Goal: Book appointment/travel/reservation

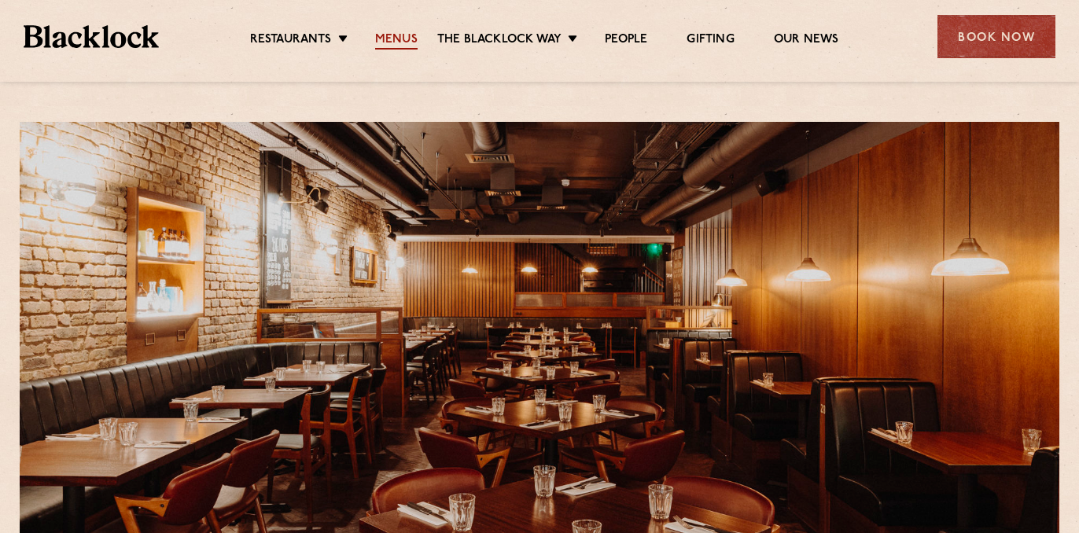
click at [398, 36] on link "Menus" at bounding box center [396, 40] width 42 height 17
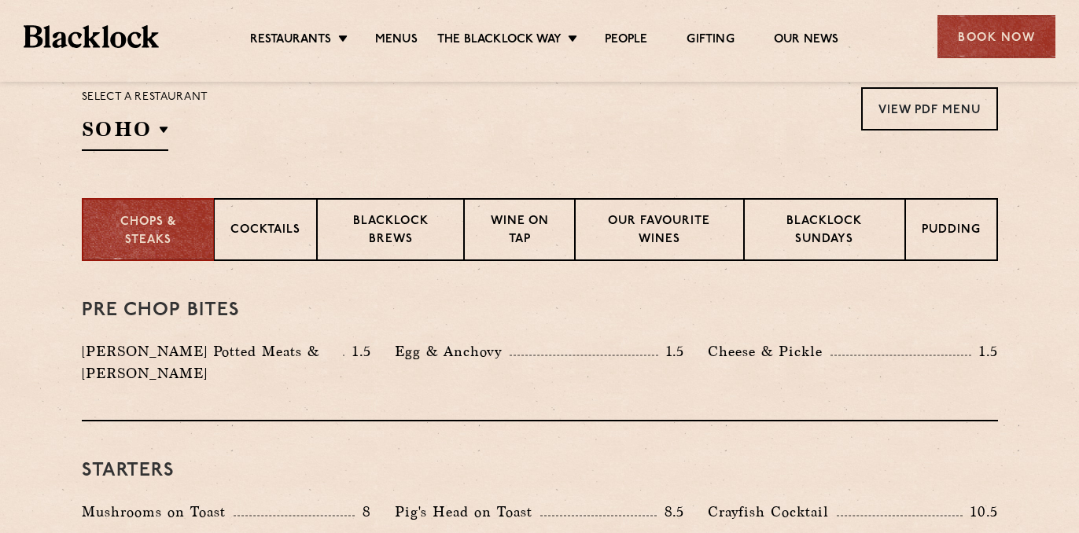
scroll to position [528, 0]
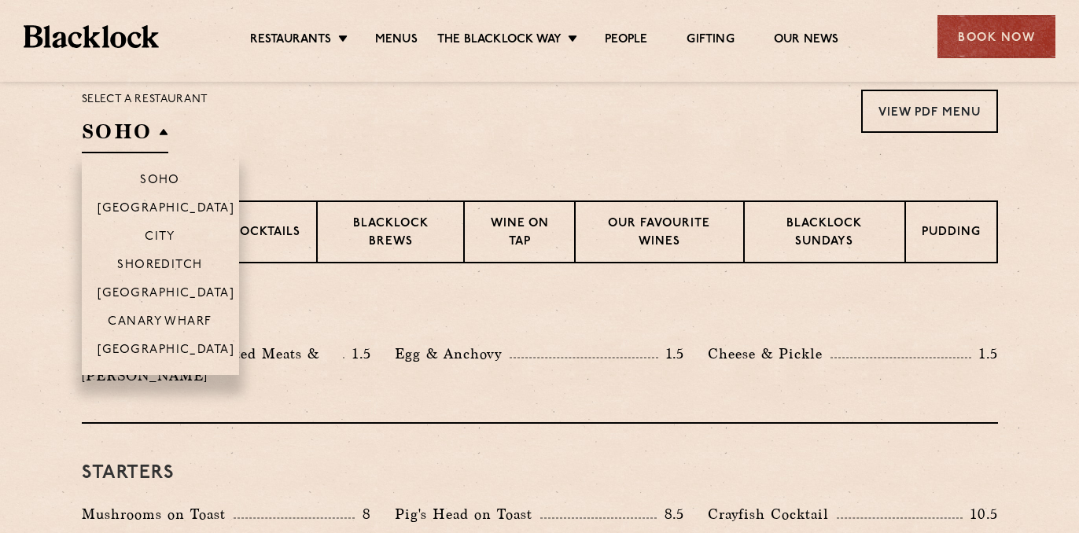
click at [164, 131] on h2 "SOHO" at bounding box center [125, 135] width 87 height 35
click at [173, 295] on p "[GEOGRAPHIC_DATA]" at bounding box center [167, 295] width 138 height 16
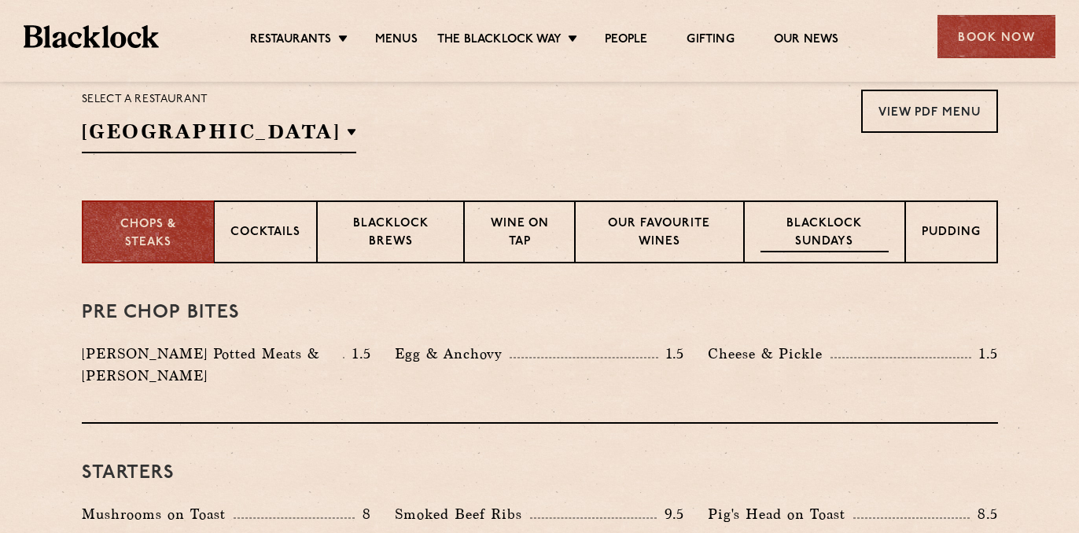
click at [840, 236] on p "Blacklock Sundays" at bounding box center [824, 233] width 127 height 37
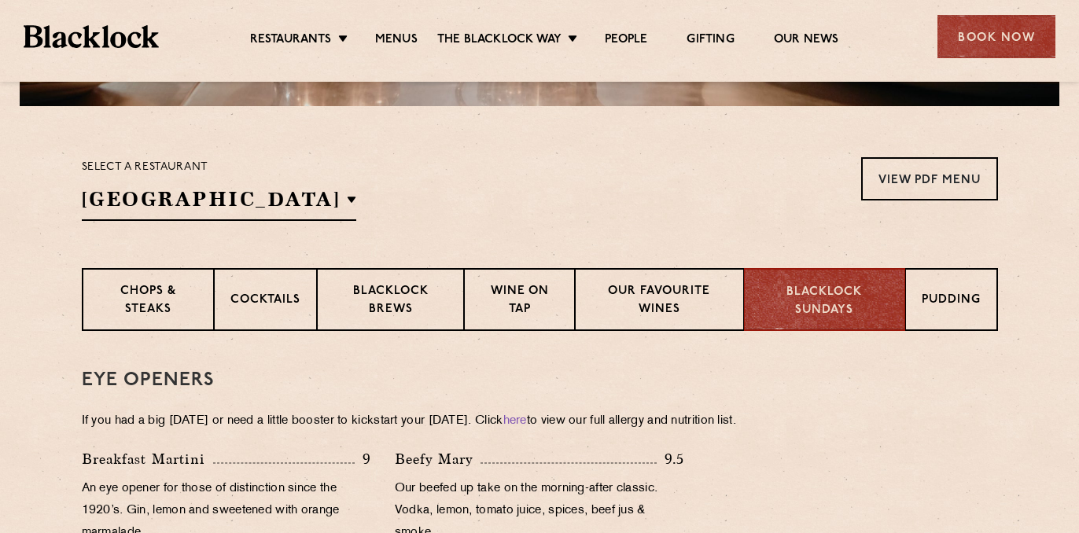
scroll to position [389, 0]
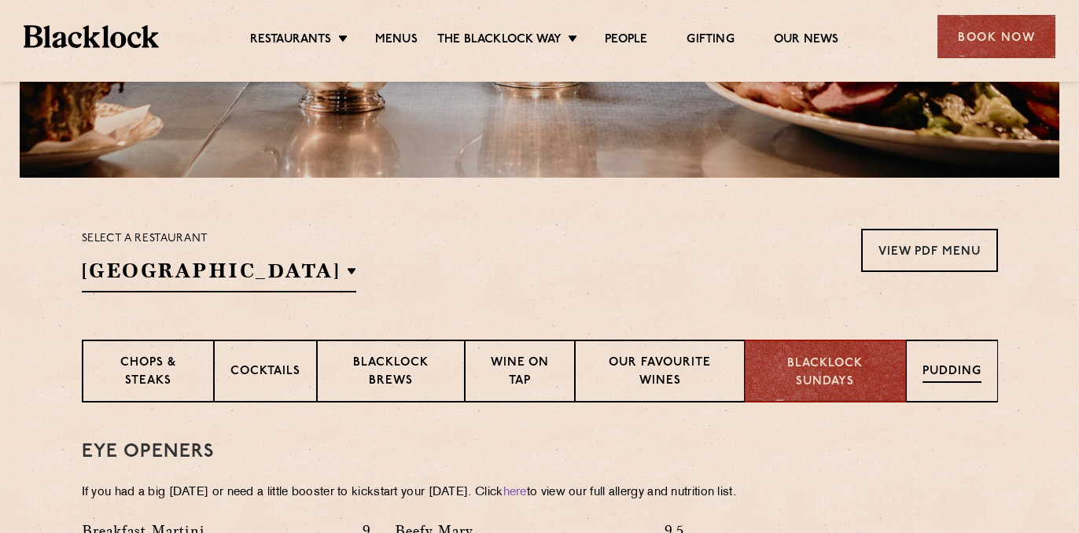
click at [952, 371] on p "Pudding" at bounding box center [952, 373] width 59 height 20
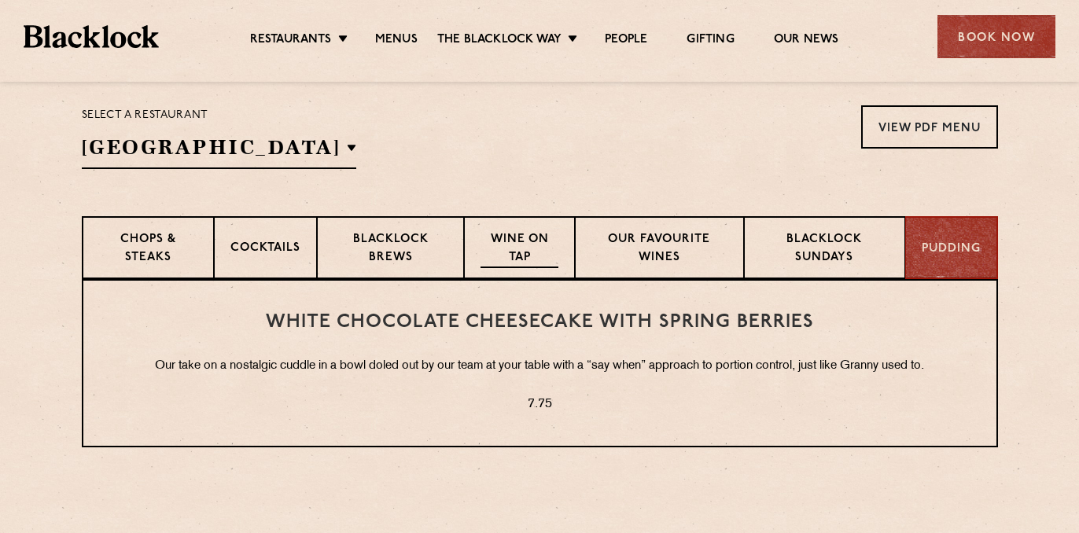
scroll to position [509, 0]
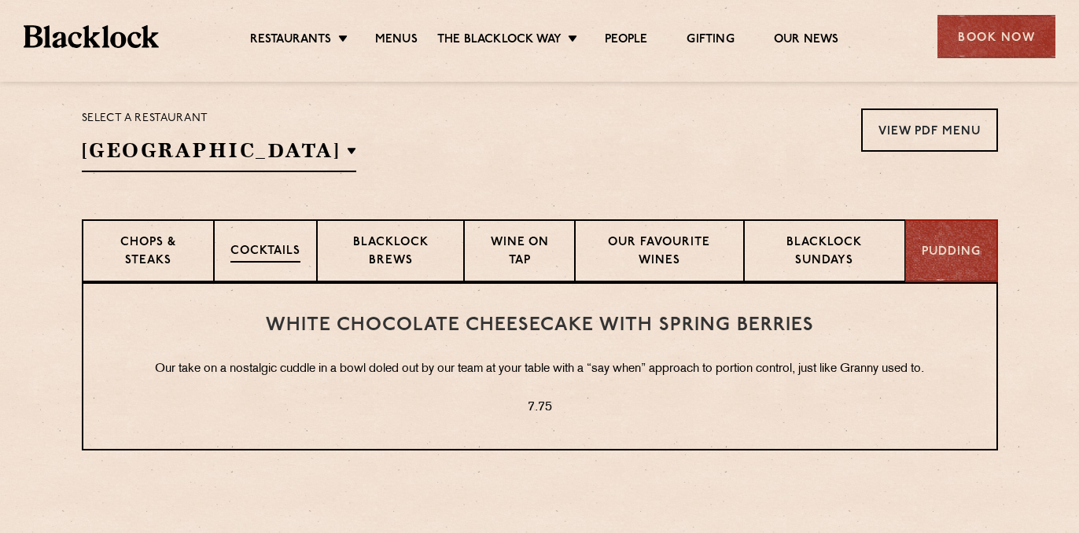
click at [306, 249] on div "Cocktails" at bounding box center [265, 250] width 103 height 63
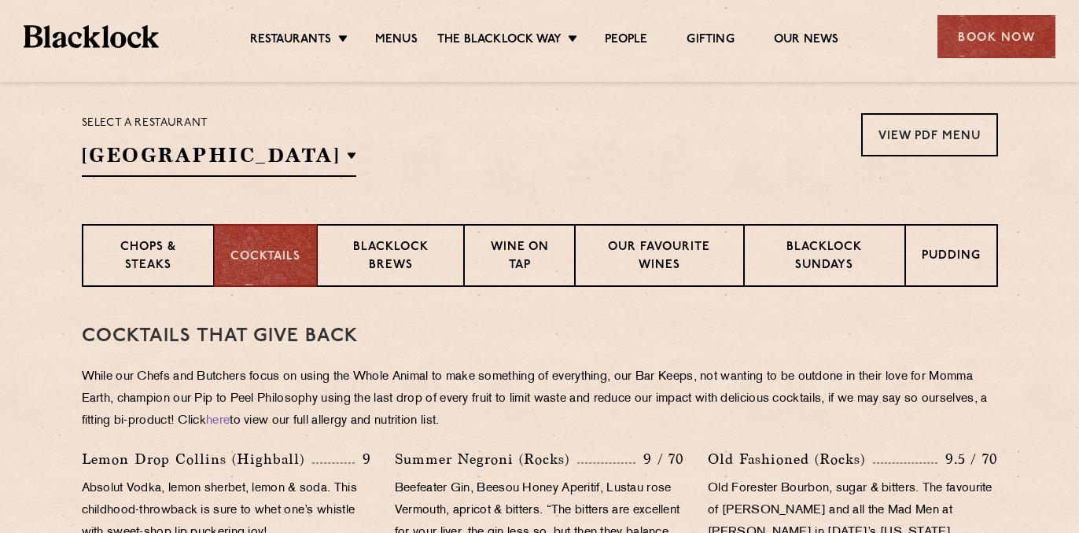
scroll to position [517, 0]
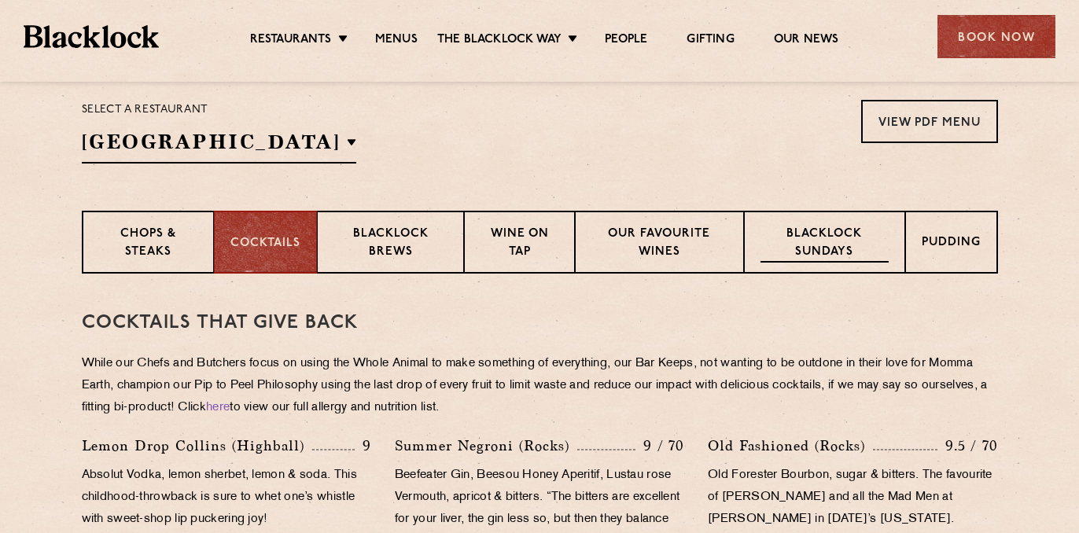
click at [828, 233] on p "Blacklock Sundays" at bounding box center [824, 244] width 127 height 37
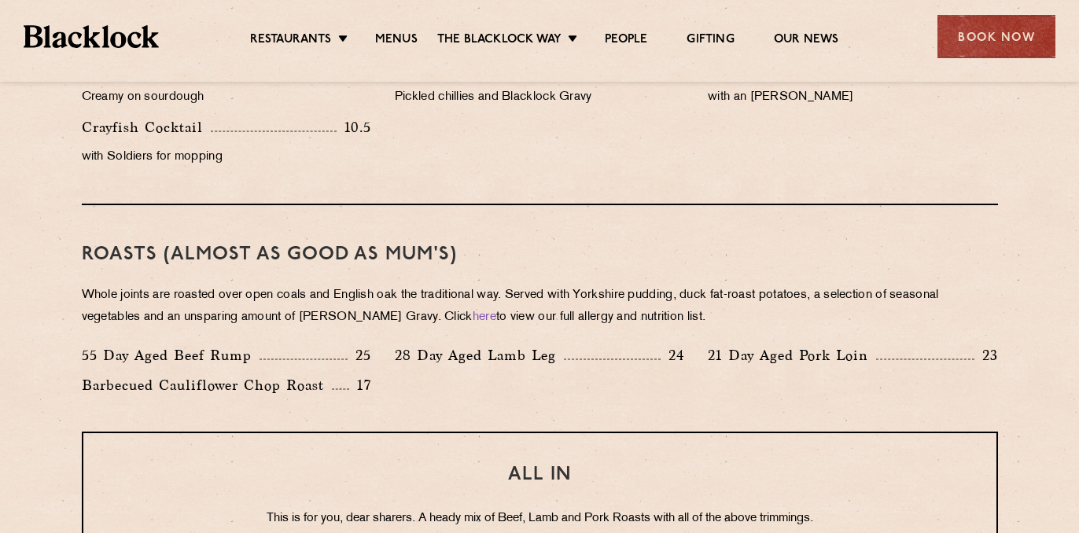
scroll to position [1252, 0]
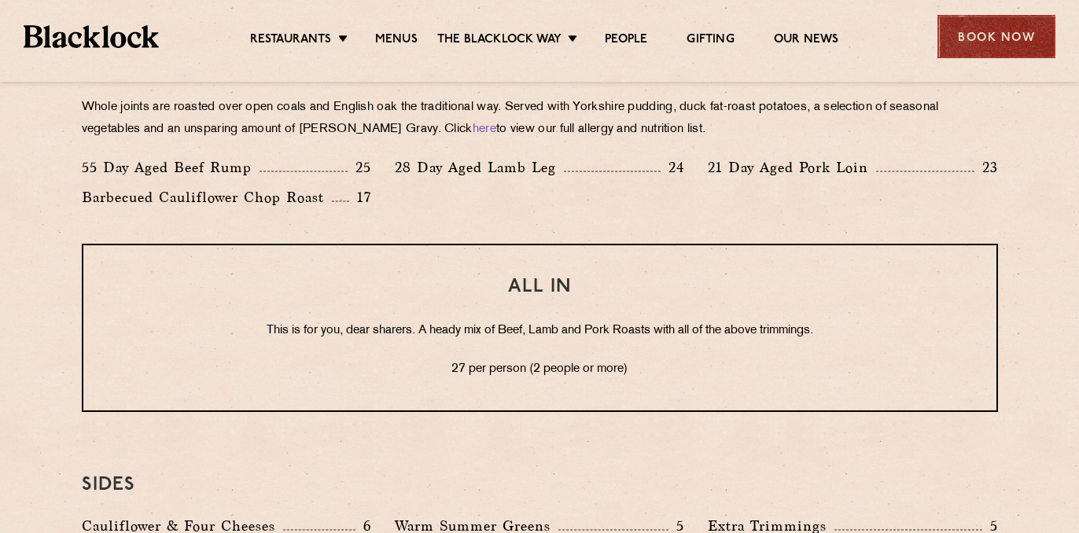
click at [999, 39] on div "Book Now" at bounding box center [996, 36] width 118 height 43
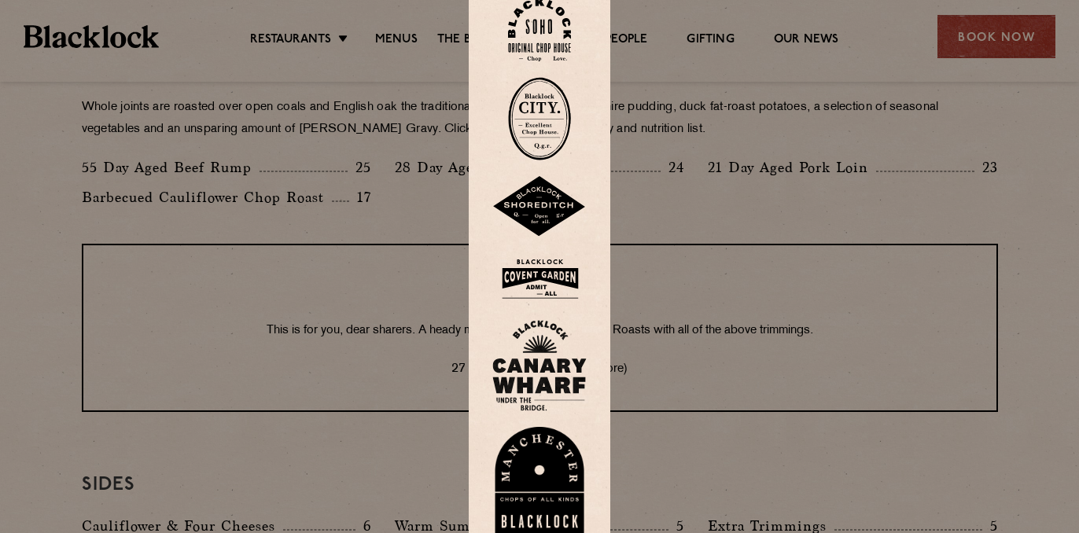
click at [543, 278] on img at bounding box center [539, 278] width 94 height 51
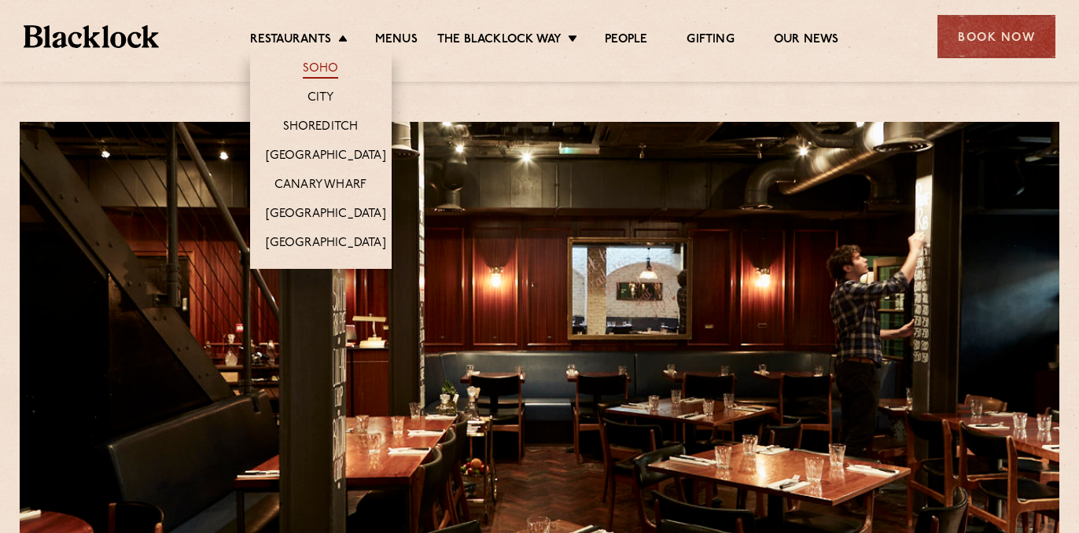
click at [330, 61] on link "Soho" at bounding box center [321, 69] width 36 height 17
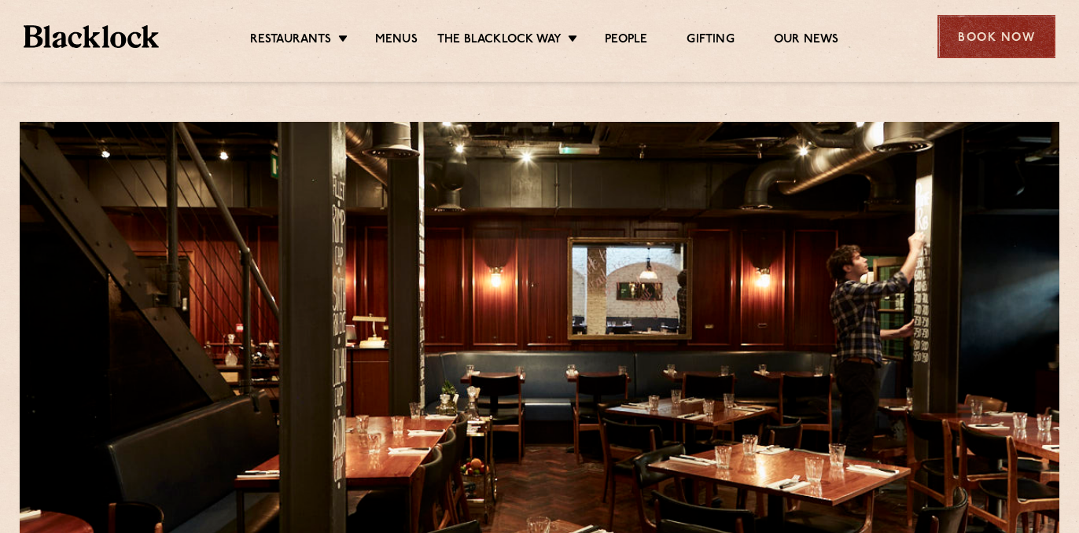
click at [977, 51] on div "Book Now" at bounding box center [996, 36] width 118 height 43
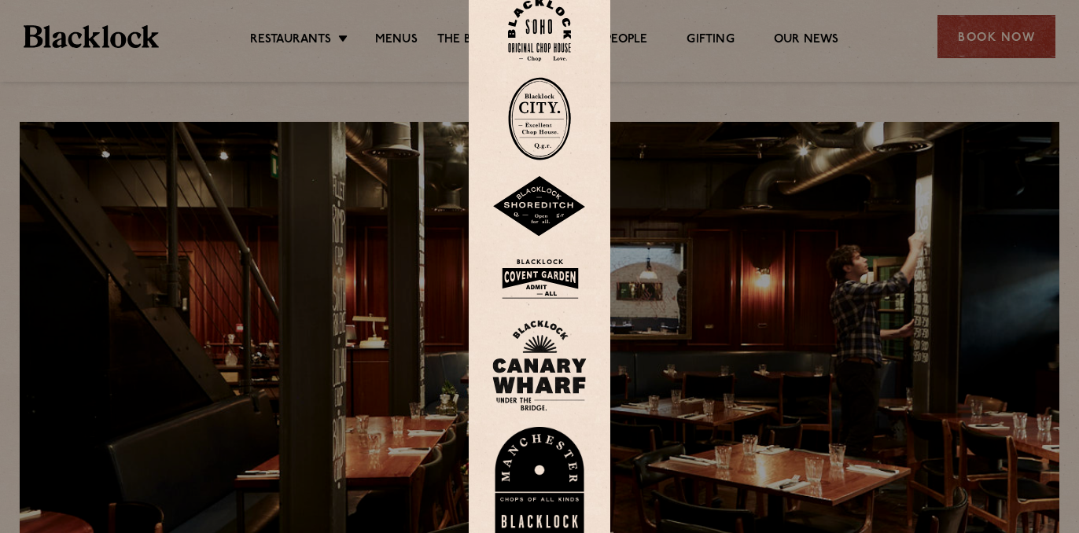
click at [548, 42] on img at bounding box center [539, 30] width 63 height 64
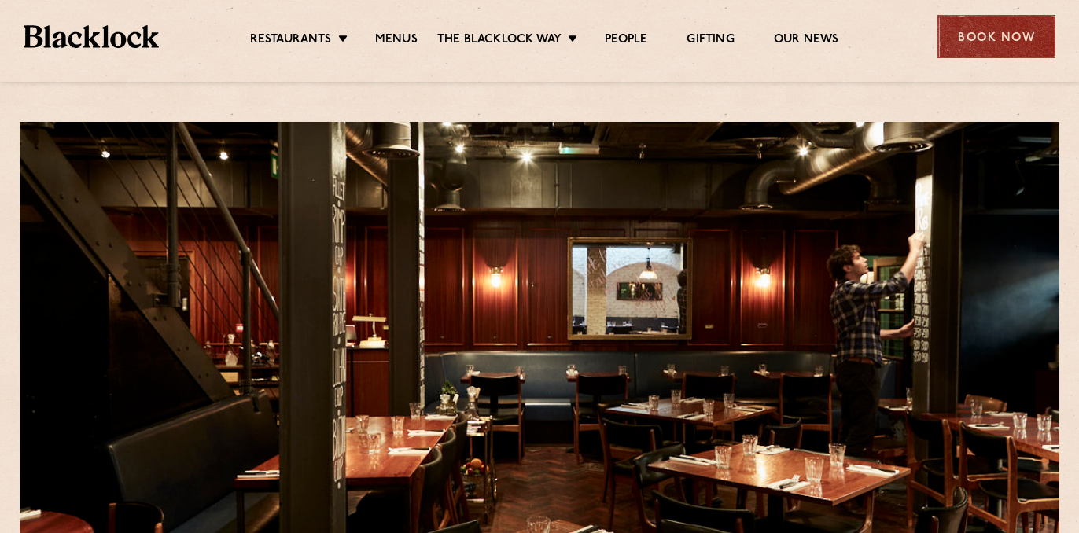
click at [993, 50] on div "Book Now" at bounding box center [996, 36] width 118 height 43
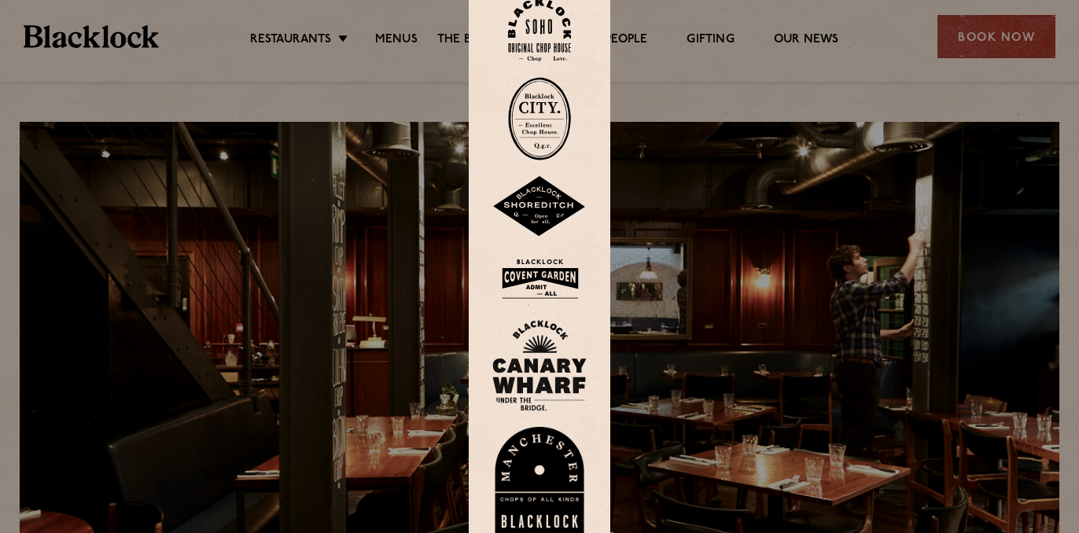
click at [537, 42] on img at bounding box center [539, 30] width 63 height 64
